Goal: Find contact information: Find contact information

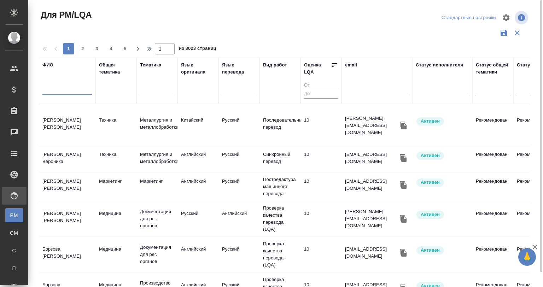
click at [54, 92] on input "text" at bounding box center [66, 90] width 49 height 9
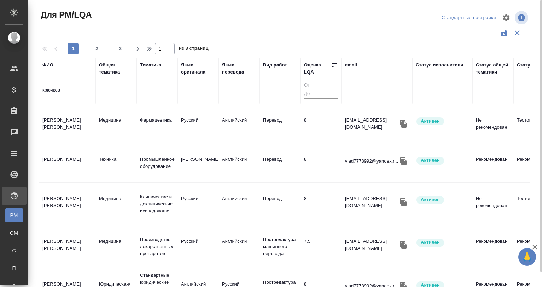
click at [68, 162] on td "Крючков Владислав Александрович" at bounding box center [67, 164] width 57 height 25
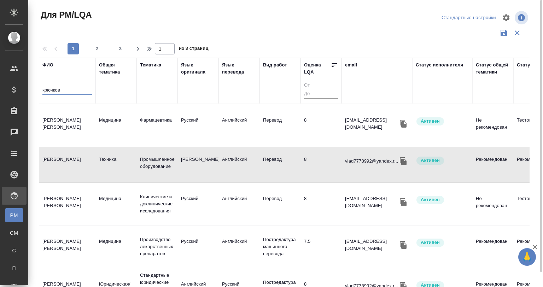
click at [66, 89] on input "крючков" at bounding box center [66, 90] width 49 height 9
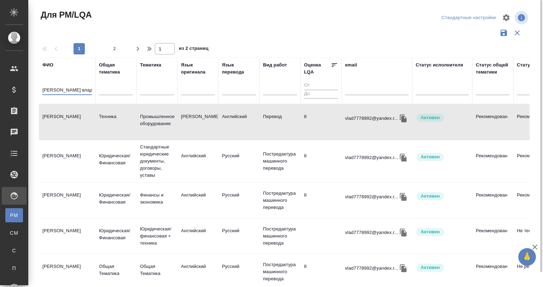
type input "крючков влад"
click at [82, 120] on td "Крючков Владислав Александрович" at bounding box center [67, 122] width 57 height 25
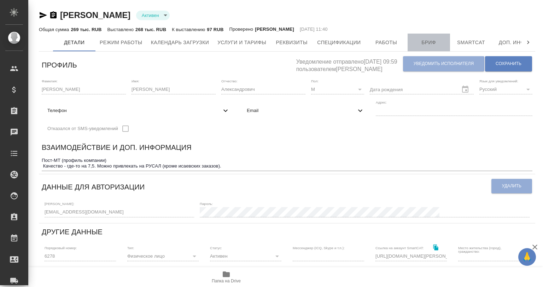
click at [421, 38] on span "Бриф" at bounding box center [429, 42] width 34 height 9
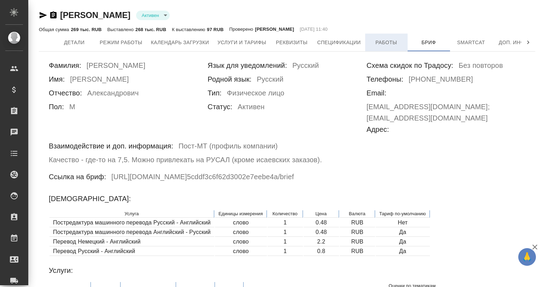
click at [375, 34] on button "Работы" at bounding box center [386, 43] width 42 height 18
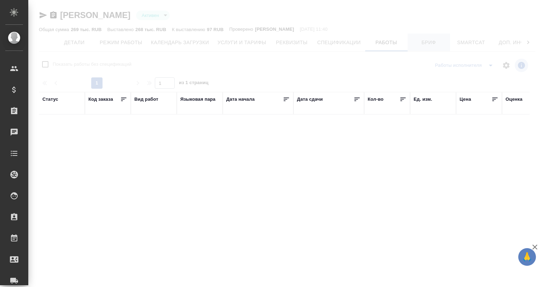
checkbox input "false"
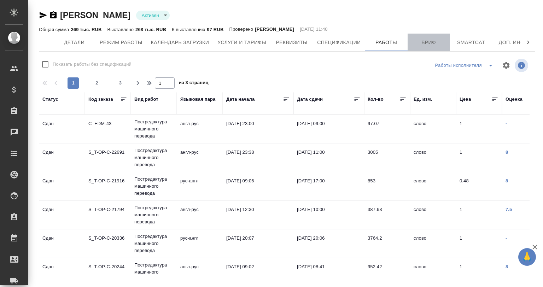
click at [426, 39] on span "Бриф" at bounding box center [429, 42] width 34 height 9
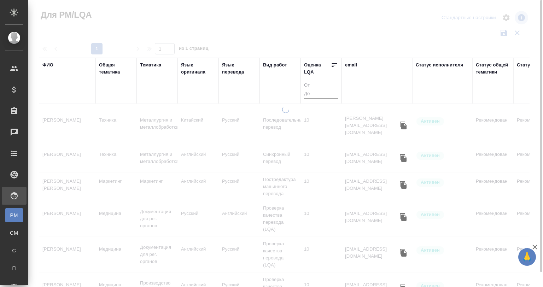
click at [65, 87] on input "text" at bounding box center [66, 90] width 49 height 9
type input "[PERSON_NAME]"
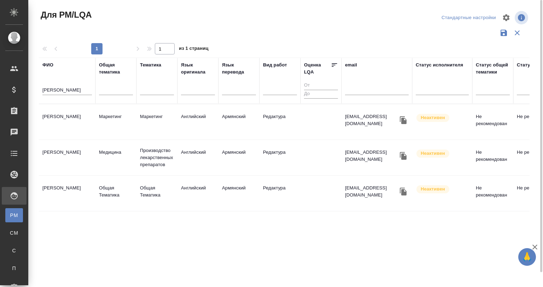
click at [76, 119] on td "[PERSON_NAME]" at bounding box center [67, 122] width 57 height 25
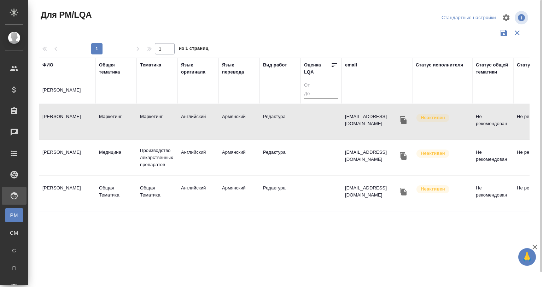
click at [76, 119] on td "[PERSON_NAME]" at bounding box center [67, 122] width 57 height 25
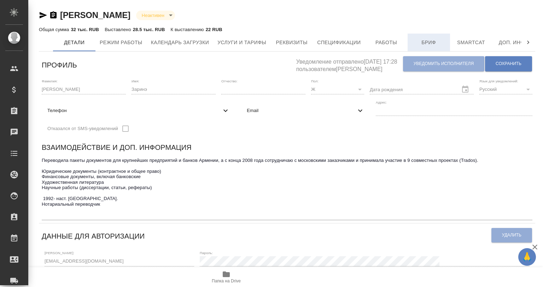
click at [441, 40] on span "Бриф" at bounding box center [429, 42] width 34 height 9
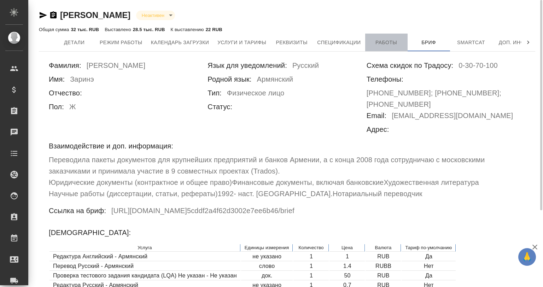
click at [380, 39] on span "Работы" at bounding box center [386, 42] width 34 height 9
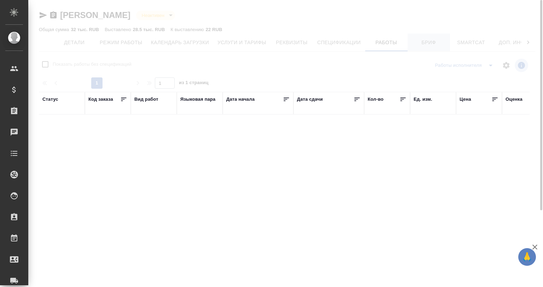
checkbox input "false"
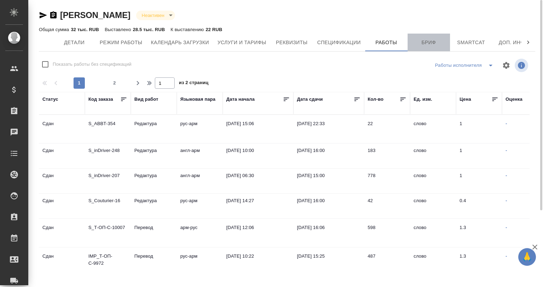
click at [414, 40] on span "Бриф" at bounding box center [429, 42] width 34 height 9
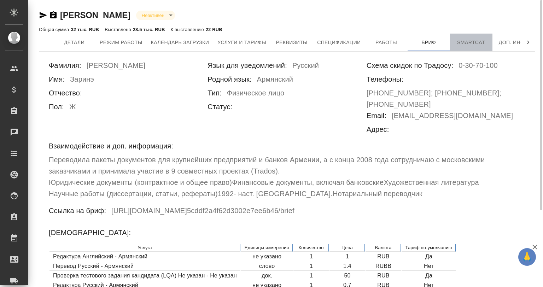
click at [478, 39] on span "Smartcat" at bounding box center [471, 42] width 34 height 9
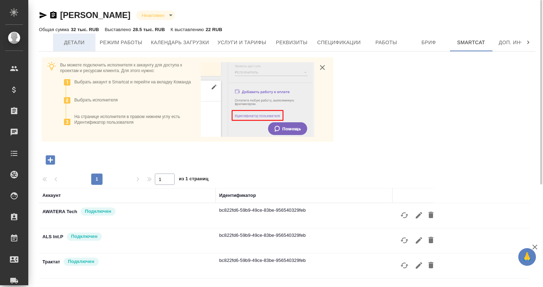
click at [79, 48] on button "Детали" at bounding box center [74, 43] width 42 height 18
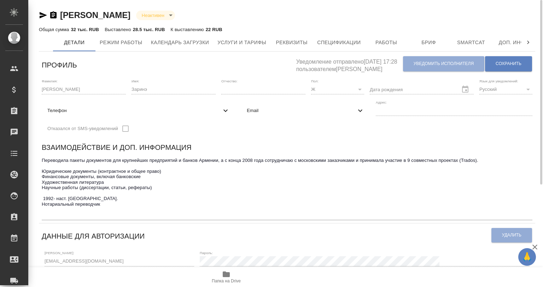
click at [464, 31] on div "Общая сумма 32 тыс. RUB Выставлено 28.5 тыс. RUB К выставлению 22 RUB" at bounding box center [287, 29] width 496 height 8
click at [465, 36] on button "Smartcat" at bounding box center [471, 43] width 42 height 18
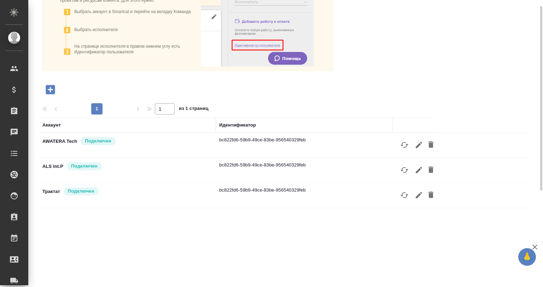
scroll to position [117, 0]
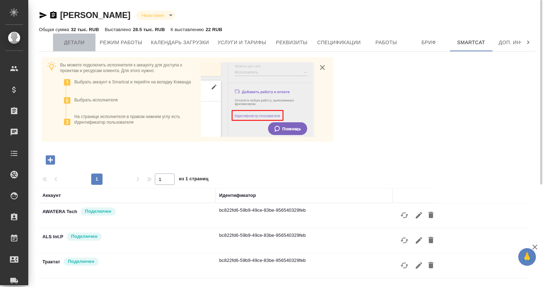
click at [74, 41] on span "Детали" at bounding box center [74, 42] width 34 height 9
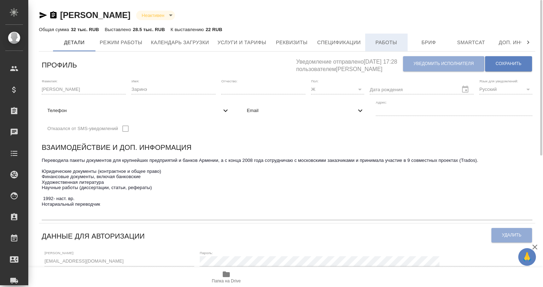
click at [393, 36] on button "Работы" at bounding box center [386, 43] width 42 height 18
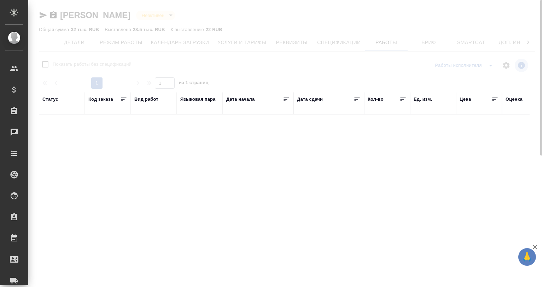
checkbox input "false"
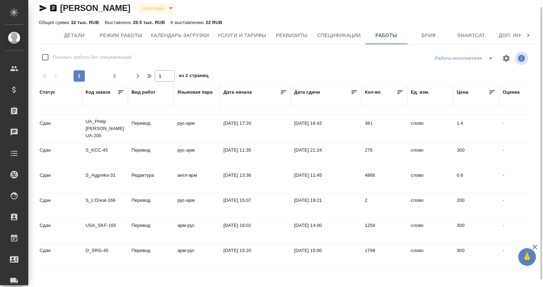
scroll to position [481, 0]
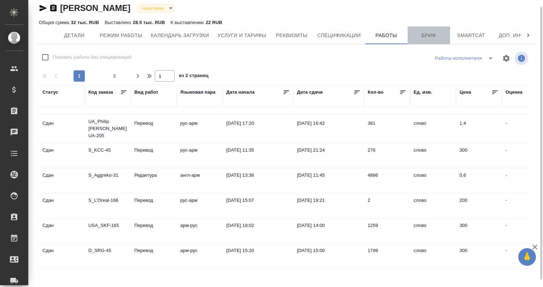
click at [441, 27] on button "Бриф" at bounding box center [429, 36] width 42 height 18
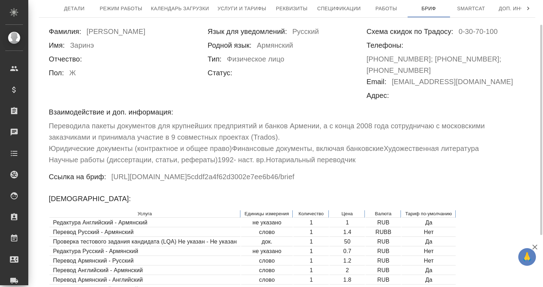
scroll to position [11, 0]
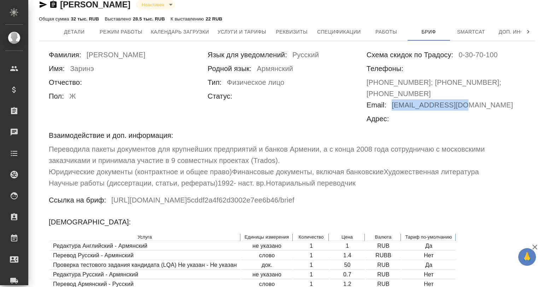
drag, startPoint x: 386, startPoint y: 92, endPoint x: 450, endPoint y: 92, distance: 64.0
click at [450, 99] on div "Email: [EMAIL_ADDRESS][DOMAIN_NAME]" at bounding box center [446, 106] width 159 height 14
copy h6 "[EMAIL_ADDRESS][DOMAIN_NAME]"
click at [462, 113] on div "Адрес:" at bounding box center [446, 120] width 159 height 14
